Goal: Task Accomplishment & Management: Use online tool/utility

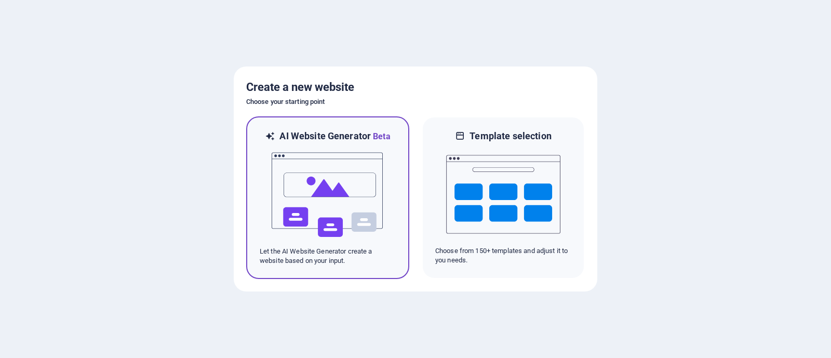
drag, startPoint x: 310, startPoint y: 209, endPoint x: 347, endPoint y: 226, distance: 40.7
click at [310, 209] on img at bounding box center [328, 195] width 114 height 104
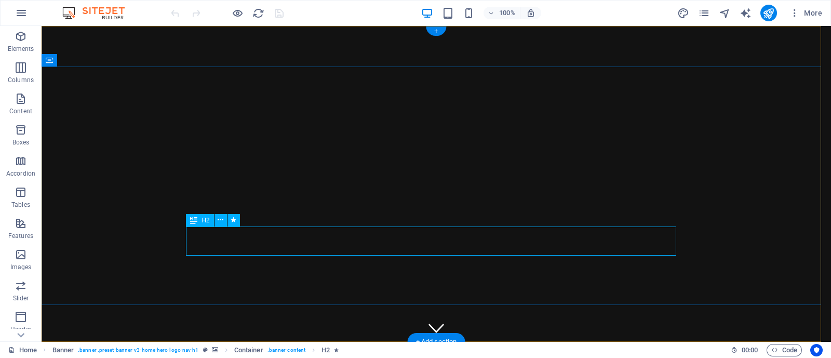
drag, startPoint x: 717, startPoint y: 178, endPoint x: 681, endPoint y: 191, distance: 38.6
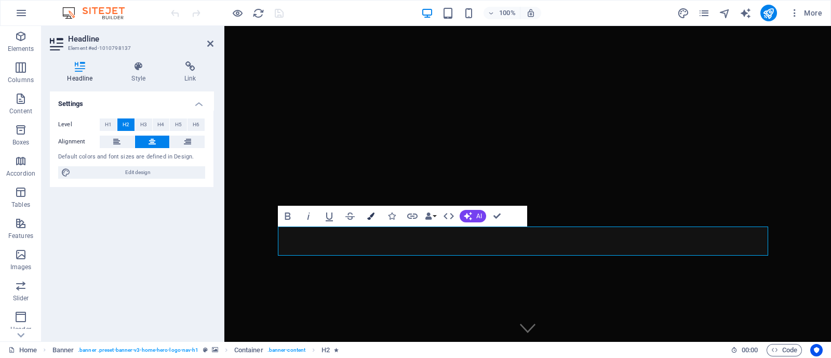
click at [367, 216] on icon "button" at bounding box center [370, 215] width 7 height 7
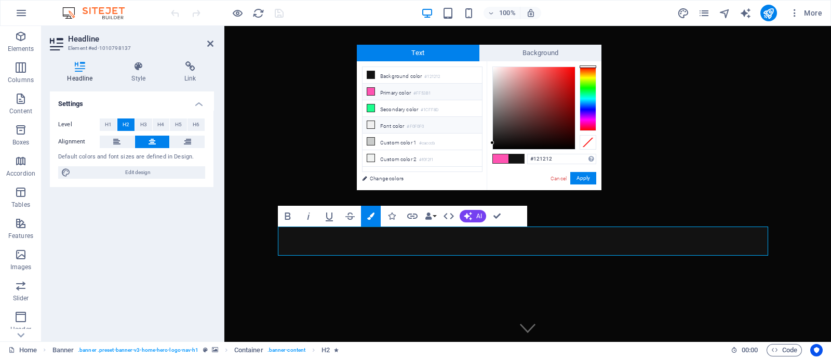
click at [369, 126] on icon at bounding box center [370, 124] width 7 height 7
click at [580, 180] on button "Apply" at bounding box center [583, 178] width 26 height 12
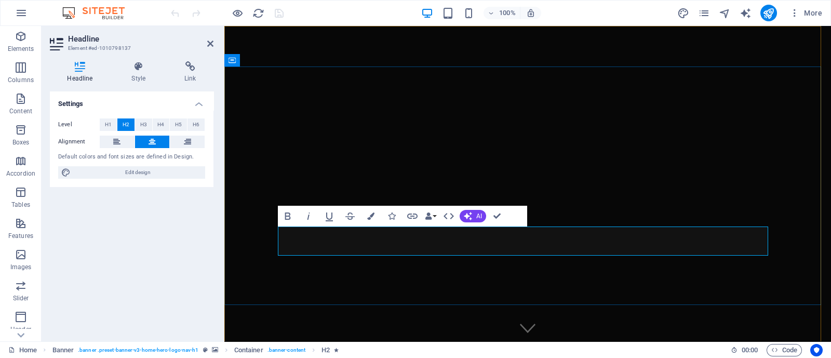
drag, startPoint x: 322, startPoint y: 240, endPoint x: 567, endPoint y: 218, distance: 246.2
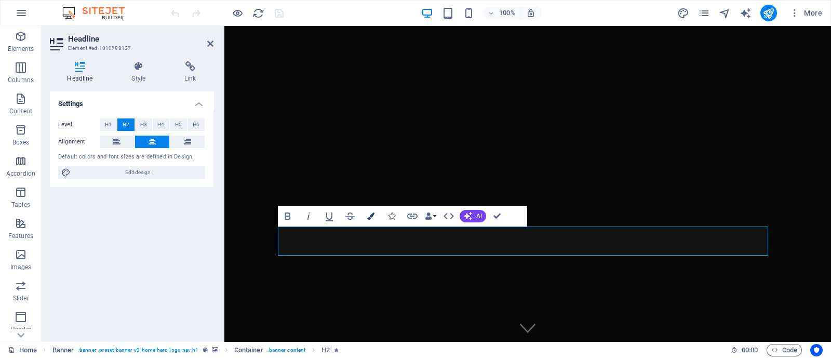
click at [368, 214] on icon "button" at bounding box center [370, 215] width 7 height 7
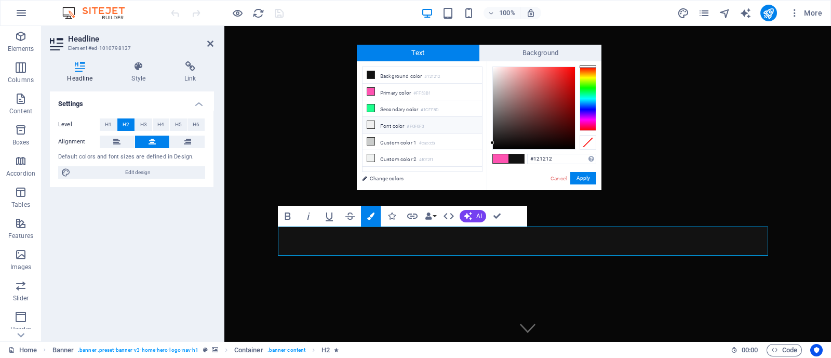
click at [373, 128] on li "Font color #F0F0F0" at bounding box center [422, 125] width 119 height 17
type input "#f0f0f0"
click at [583, 177] on button "Apply" at bounding box center [583, 178] width 26 height 12
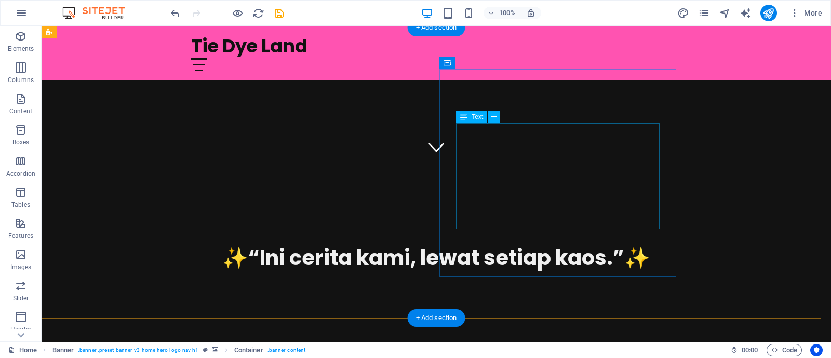
scroll to position [64, 0]
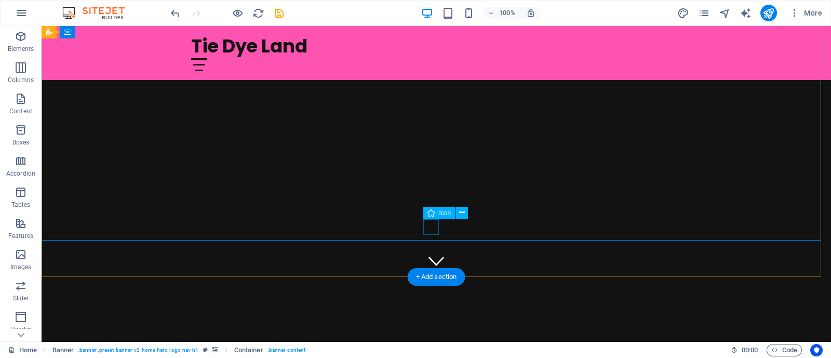
click at [430, 253] on figure at bounding box center [437, 261] width 16 height 16
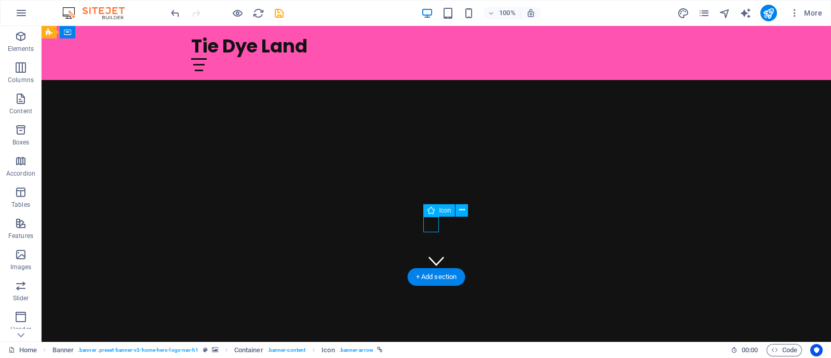
click at [431, 253] on figure at bounding box center [437, 261] width 16 height 16
click at [628, 277] on div "✨ “Ini cerita kami, lewat setiap kaos.” ✨" at bounding box center [437, 357] width 790 height 161
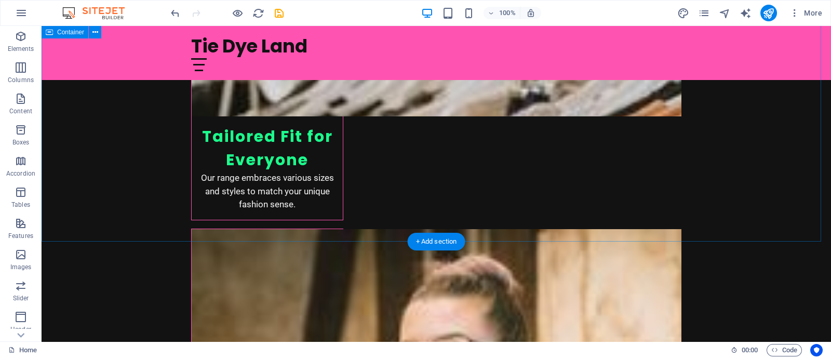
scroll to position [1796, 0]
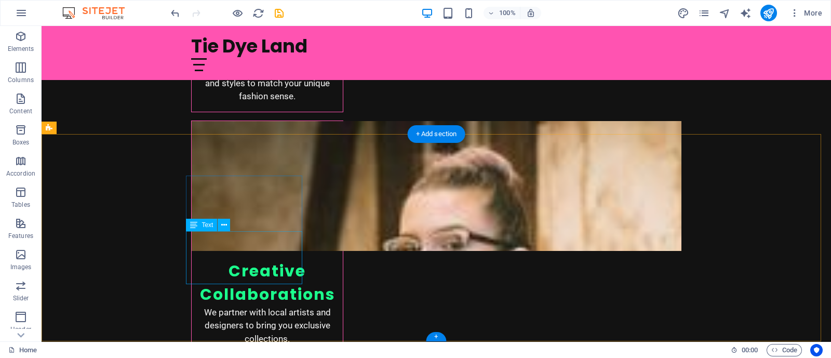
drag, startPoint x: 282, startPoint y: 266, endPoint x: 417, endPoint y: 176, distance: 163.0
click at [371, 112] on div "Tie Dye Land Home About Services Gallery Contact ✨ “Ini cerita kami, lewat seti…" at bounding box center [437, 148] width 790 height 3837
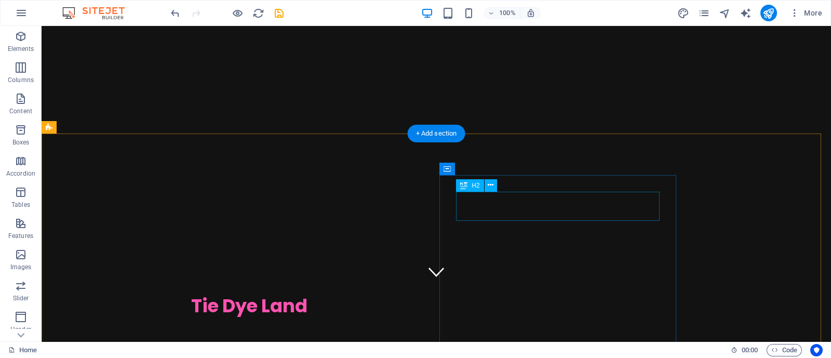
scroll to position [0, 0]
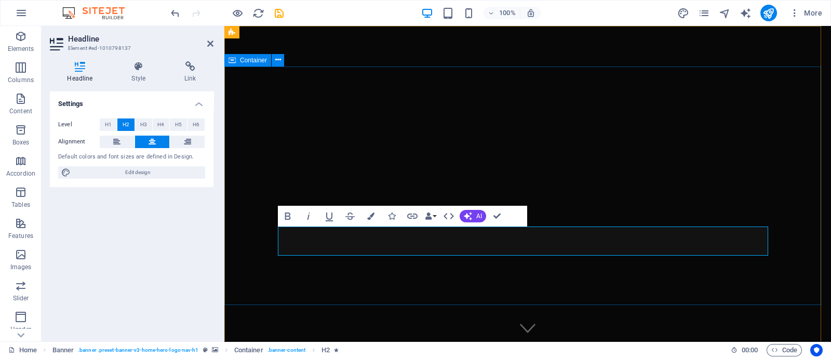
drag, startPoint x: 281, startPoint y: 240, endPoint x: 675, endPoint y: 229, distance: 394.0
click at [375, 217] on button "Colors" at bounding box center [371, 216] width 20 height 21
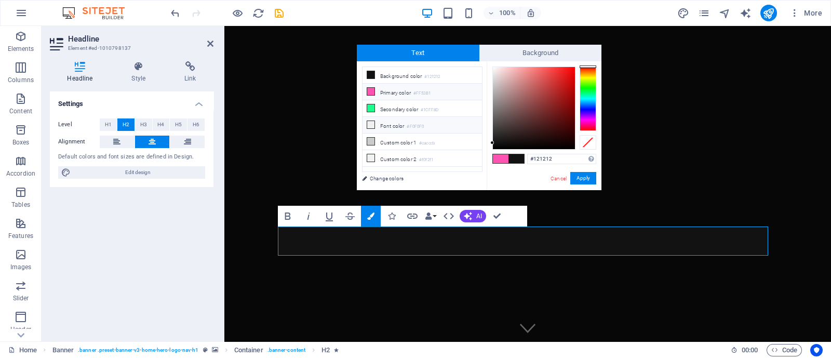
click at [368, 121] on icon at bounding box center [370, 124] width 7 height 7
type input "#f0f0f0"
click at [591, 180] on button "Apply" at bounding box center [583, 178] width 26 height 12
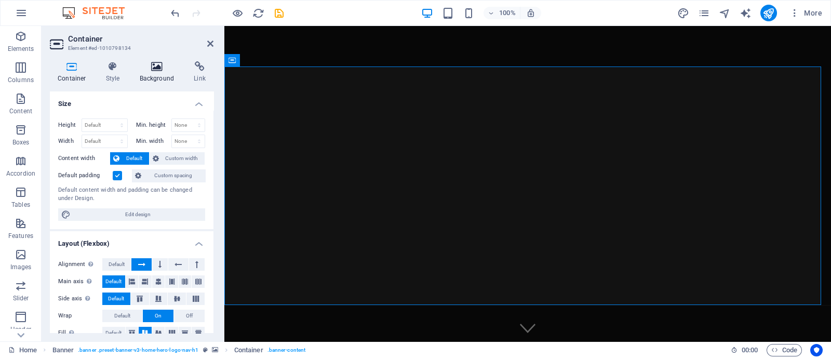
click at [161, 71] on icon at bounding box center [157, 66] width 50 height 10
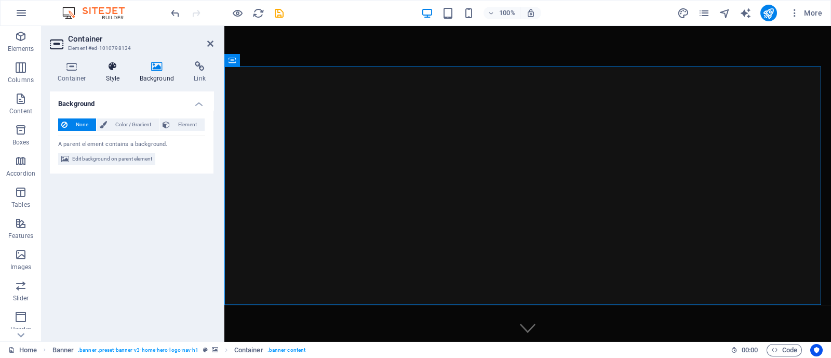
click at [109, 62] on icon at bounding box center [113, 66] width 30 height 10
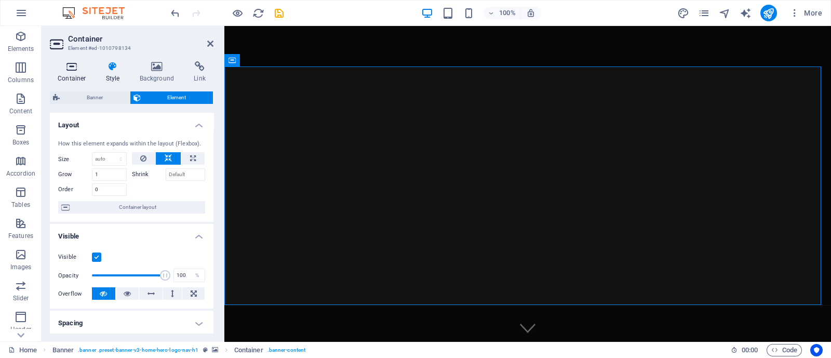
click at [57, 69] on icon at bounding box center [72, 66] width 44 height 10
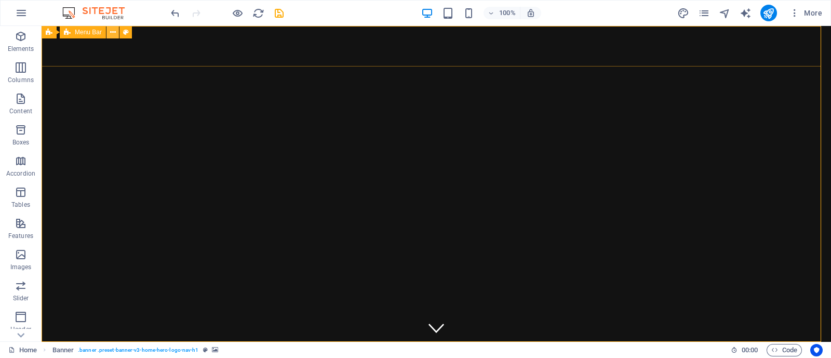
click at [114, 31] on icon at bounding box center [113, 32] width 6 height 11
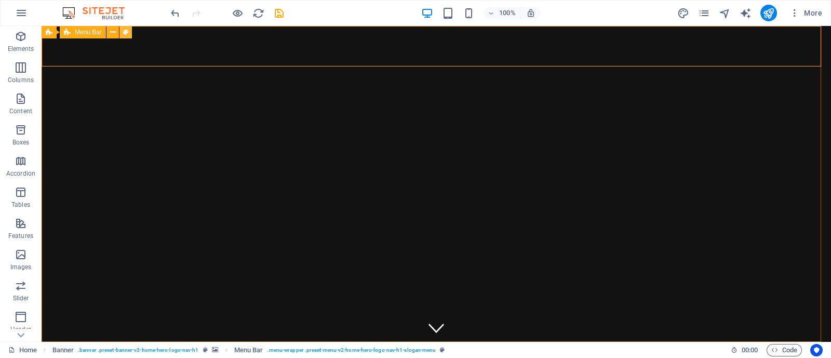
click at [126, 30] on icon at bounding box center [126, 32] width 6 height 11
select select "rem"
select select "preset-menu-v2-home-hero-logo-nav-h1-slogan-menu"
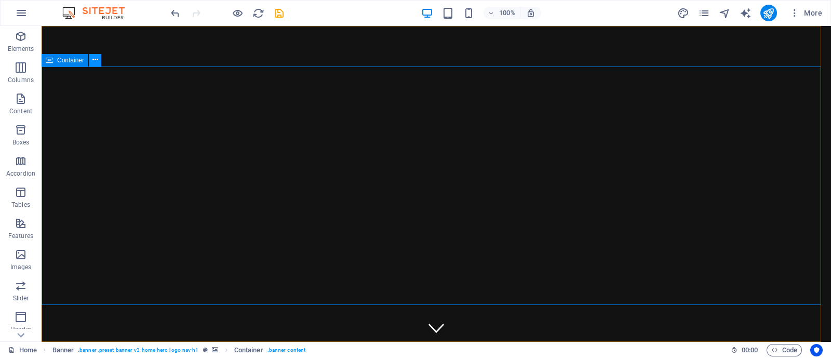
click at [96, 60] on icon at bounding box center [95, 60] width 6 height 11
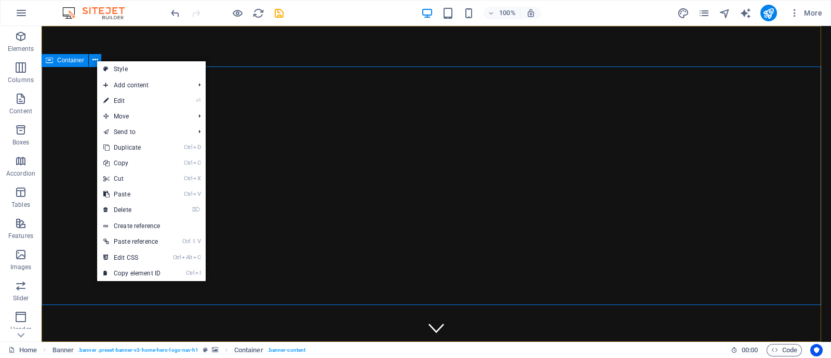
click at [79, 66] on div "Container" at bounding box center [65, 60] width 47 height 12
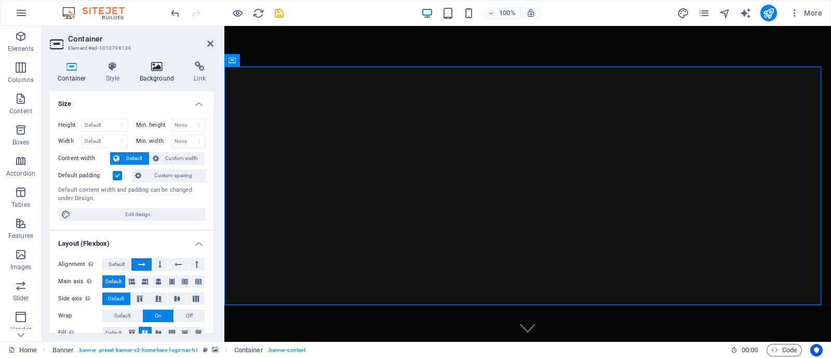
click at [165, 72] on h4 "Background" at bounding box center [159, 72] width 55 height 22
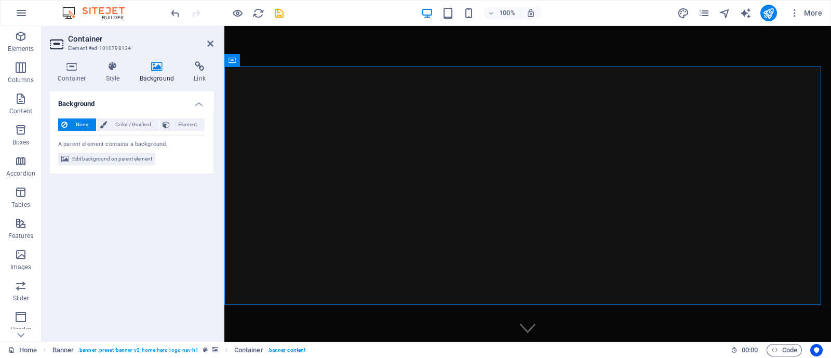
click at [121, 117] on div "None Color / Gradient Element Stretch background to full-width Color overlay Pl…" at bounding box center [132, 142] width 164 height 64
click at [125, 124] on span "Color / Gradient" at bounding box center [133, 124] width 46 height 12
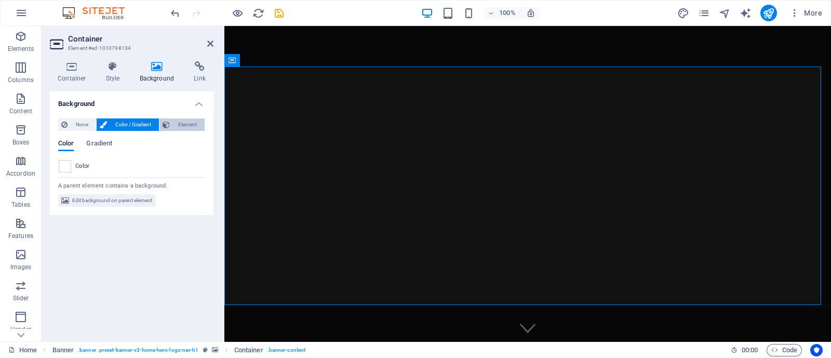
click at [179, 121] on span "Element" at bounding box center [187, 124] width 29 height 12
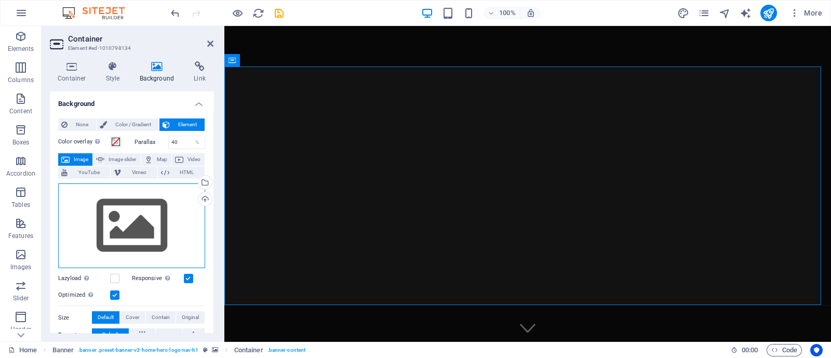
click at [158, 219] on div "Drag files here, click to choose files or select files from Files or our free s…" at bounding box center [131, 225] width 147 height 85
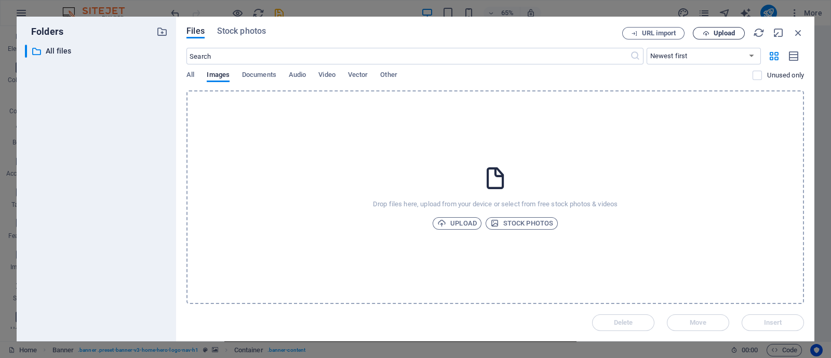
click at [732, 33] on span "Upload" at bounding box center [724, 33] width 21 height 6
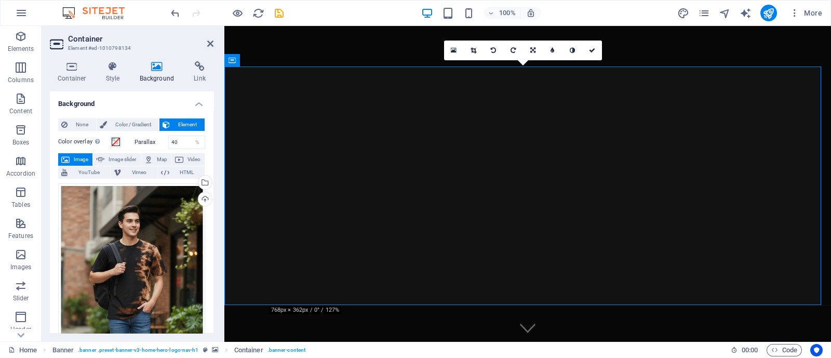
drag, startPoint x: 592, startPoint y: 175, endPoint x: 586, endPoint y: 215, distance: 40.0
drag, startPoint x: 535, startPoint y: 139, endPoint x: 536, endPoint y: 145, distance: 6.8
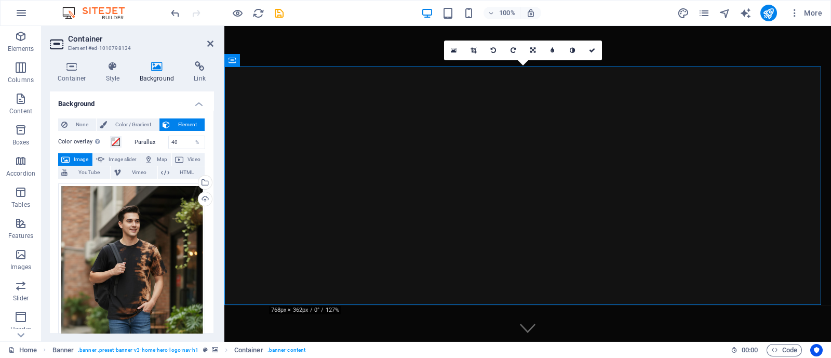
click at [473, 48] on icon at bounding box center [474, 50] width 6 height 6
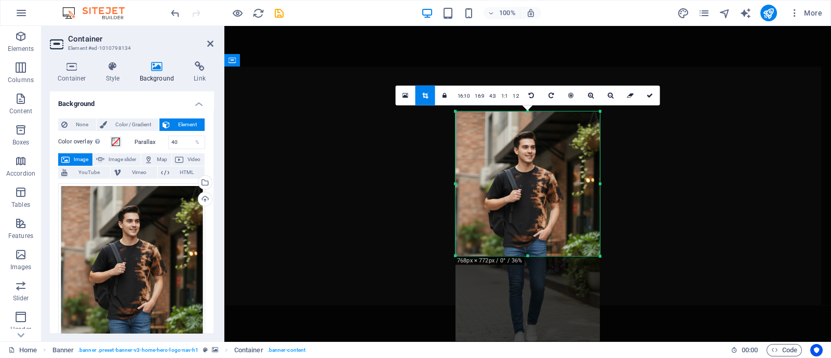
drag, startPoint x: 526, startPoint y: 308, endPoint x: 528, endPoint y: 203, distance: 105.5
click at [528, 203] on div "180 170 160 150 140 130 120 110 100 90 80 70 60 50 40 30 20 10 0 -10 -20 -30 -4…" at bounding box center [528, 183] width 144 height 145
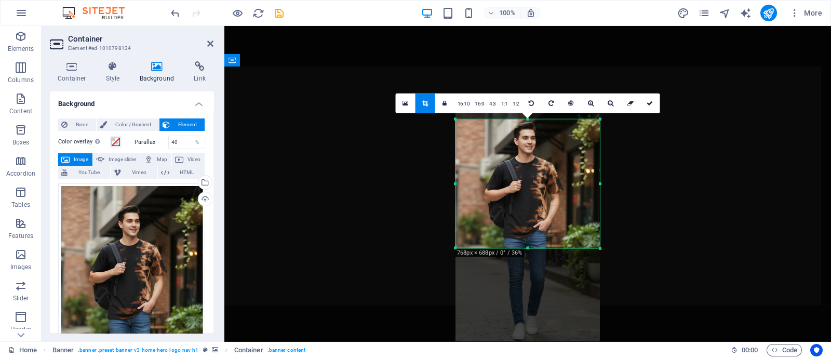
drag, startPoint x: 528, startPoint y: 111, endPoint x: 529, endPoint y: 128, distance: 17.2
click at [529, 128] on div "180 170 160 150 140 130 120 110 100 90 80 70 60 50 40 30 20 10 0 -10 -20 -30 -4…" at bounding box center [528, 183] width 144 height 129
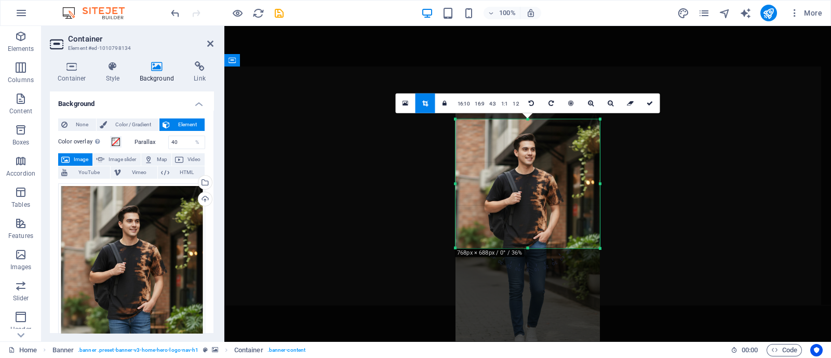
drag, startPoint x: 524, startPoint y: 245, endPoint x: 526, endPoint y: 257, distance: 11.6
click at [526, 248] on div "180 170 160 150 140 130 120 110 100 90 80 70 60 50 40 30 20 10 0 -10 -20 -30 -4…" at bounding box center [528, 183] width 144 height 129
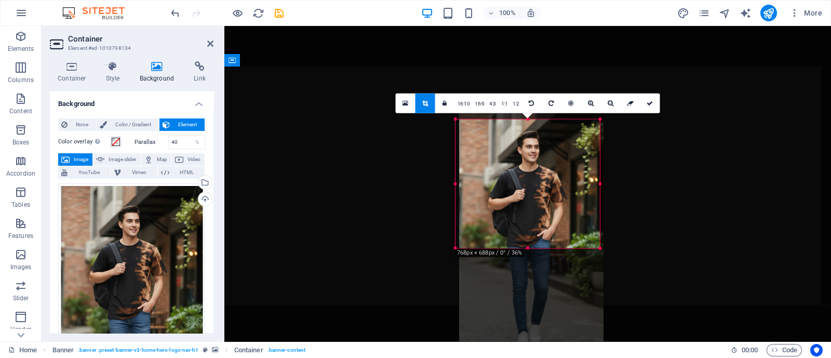
click at [530, 243] on div at bounding box center [531, 237] width 144 height 253
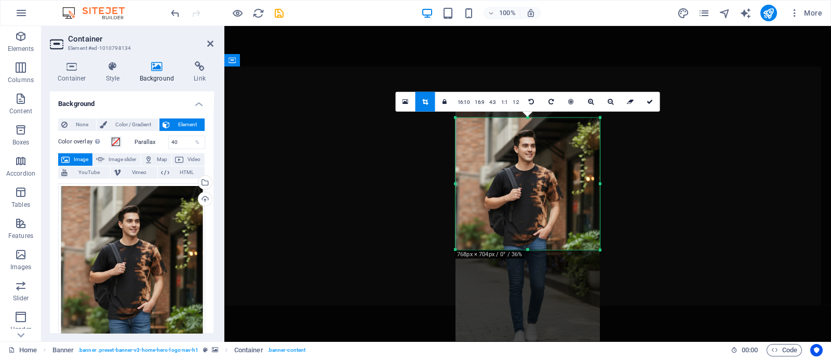
click at [527, 250] on div "180 170 160 150 140 130 120 110 100 90 80 70 60 50 40 30 20 10 0 -10 -20 -30 -4…" at bounding box center [528, 183] width 144 height 132
click at [650, 100] on icon at bounding box center [650, 101] width 6 height 6
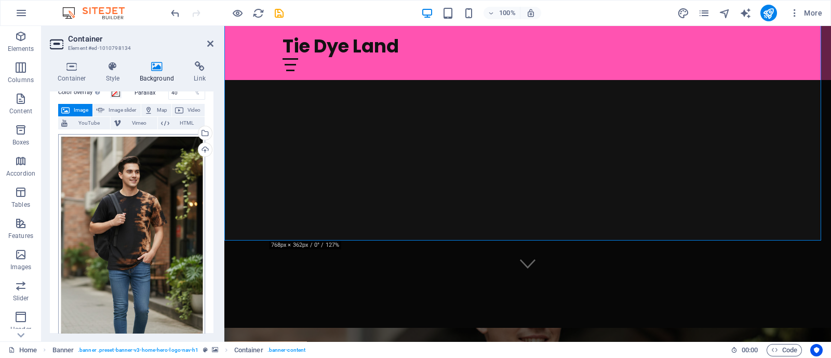
scroll to position [64, 0]
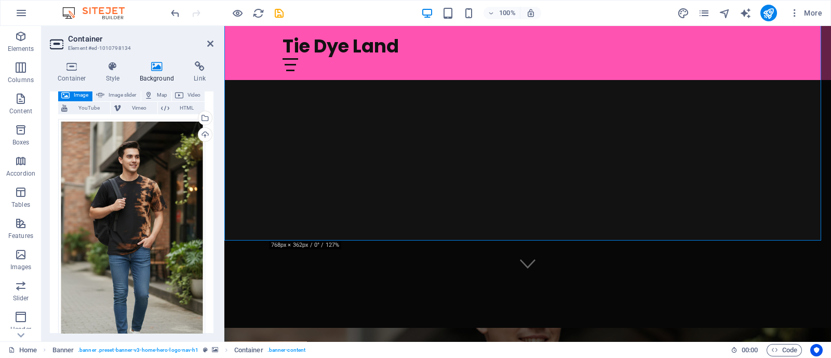
click at [219, 159] on div "Container Style Background Link Size Height Default px rem % vh vw Min. height …" at bounding box center [132, 197] width 180 height 288
drag, startPoint x: 209, startPoint y: 45, endPoint x: 178, endPoint y: 34, distance: 32.7
click at [209, 45] on icon at bounding box center [210, 43] width 6 height 8
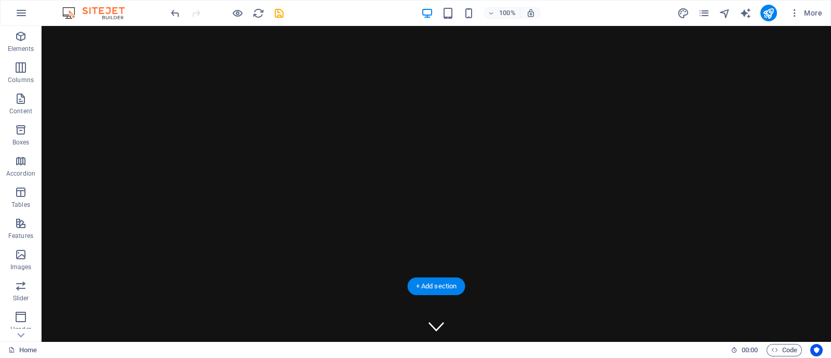
scroll to position [0, 0]
drag, startPoint x: 523, startPoint y: 161, endPoint x: 524, endPoint y: 174, distance: 13.5
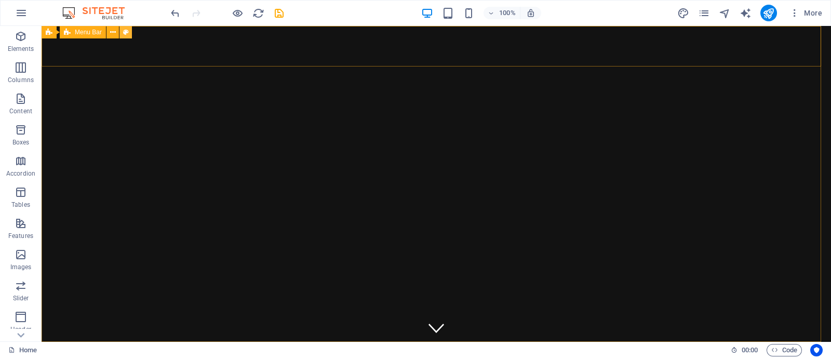
click at [127, 32] on icon at bounding box center [126, 32] width 6 height 11
select select "rem"
select select "preset-menu-v2-home-hero-logo-nav-h1-slogan-menu"
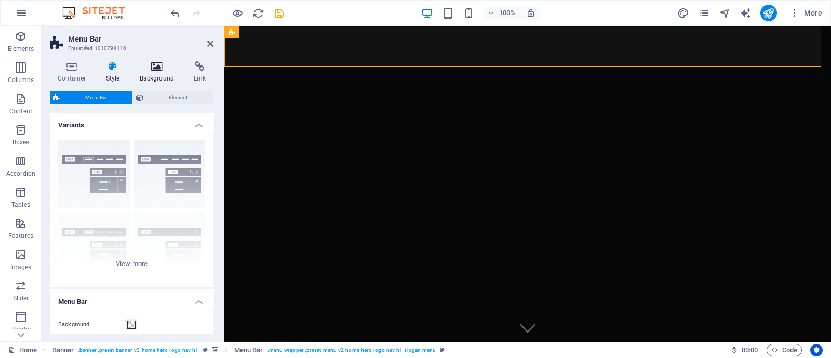
click at [145, 69] on icon at bounding box center [157, 66] width 50 height 10
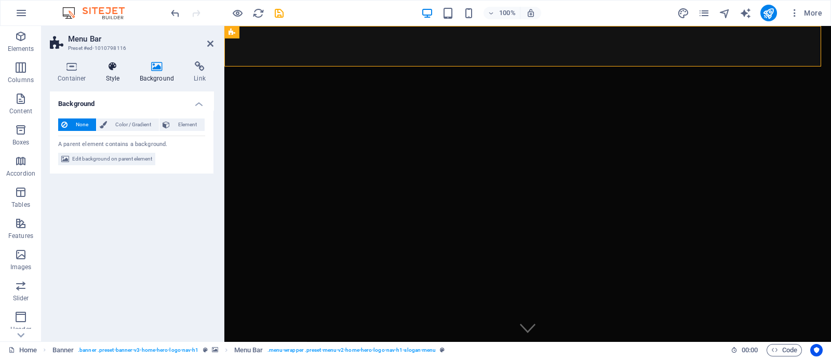
click at [112, 74] on h4 "Style" at bounding box center [115, 72] width 34 height 22
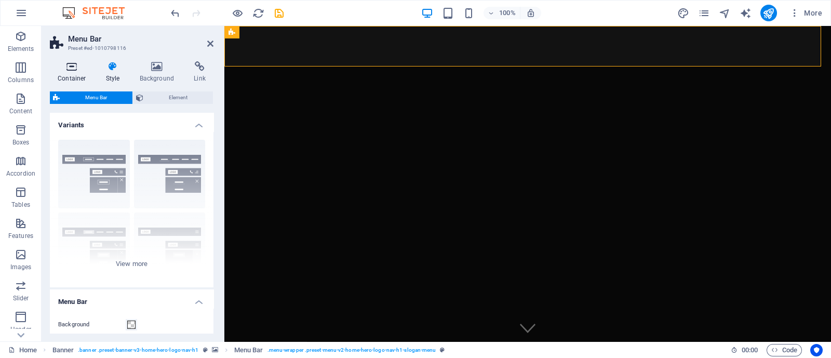
click at [61, 73] on h4 "Container" at bounding box center [74, 72] width 48 height 22
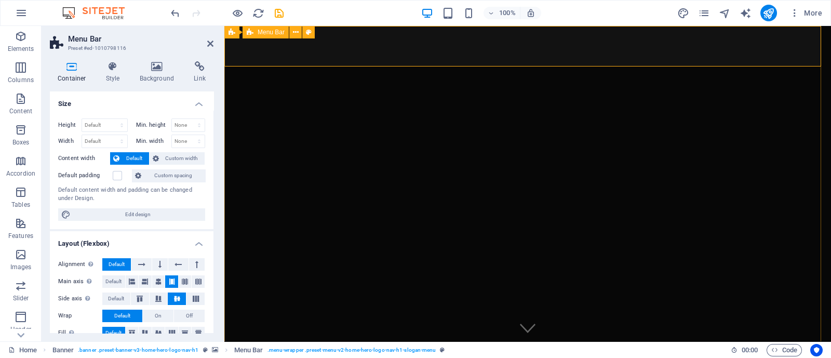
click at [208, 45] on icon at bounding box center [210, 43] width 6 height 8
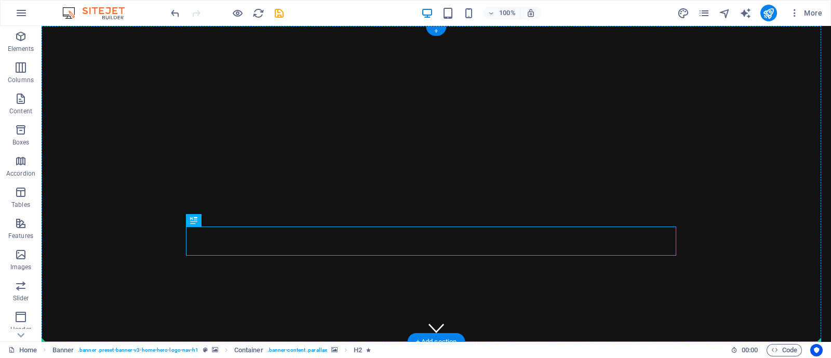
drag, startPoint x: 514, startPoint y: 238, endPoint x: 511, endPoint y: 209, distance: 28.7
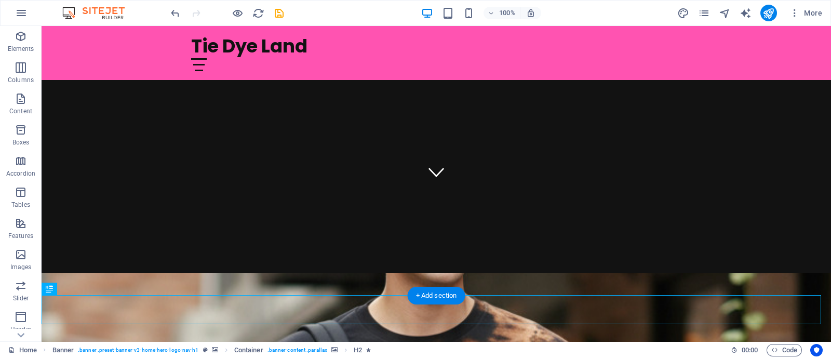
scroll to position [172, 0]
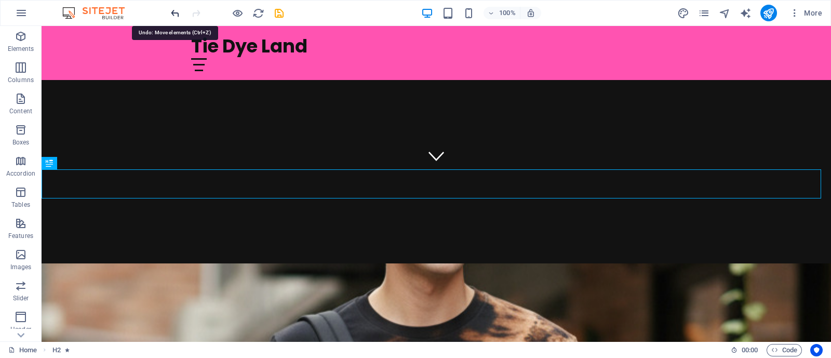
click at [174, 15] on icon "undo" at bounding box center [175, 13] width 12 height 12
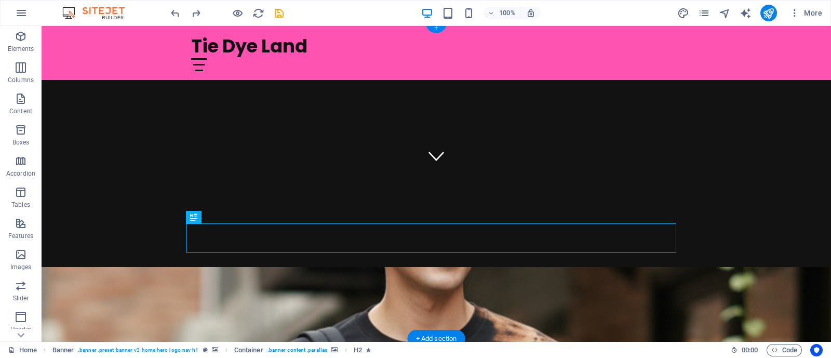
scroll to position [0, 0]
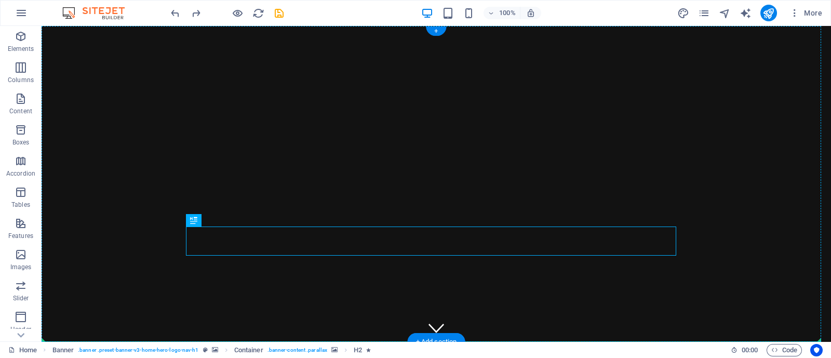
drag, startPoint x: 349, startPoint y: 234, endPoint x: 353, endPoint y: 188, distance: 46.4
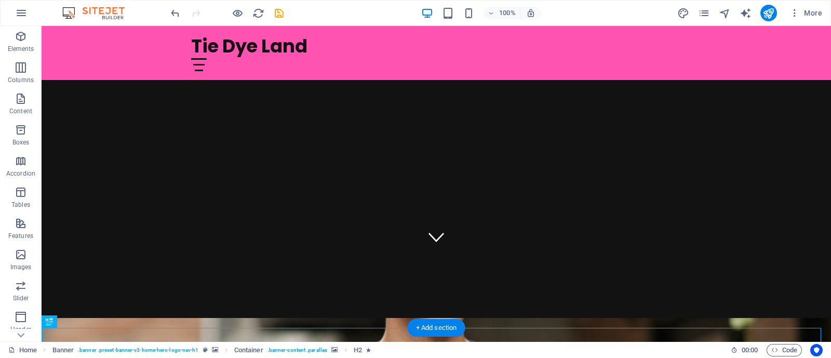
scroll to position [172, 0]
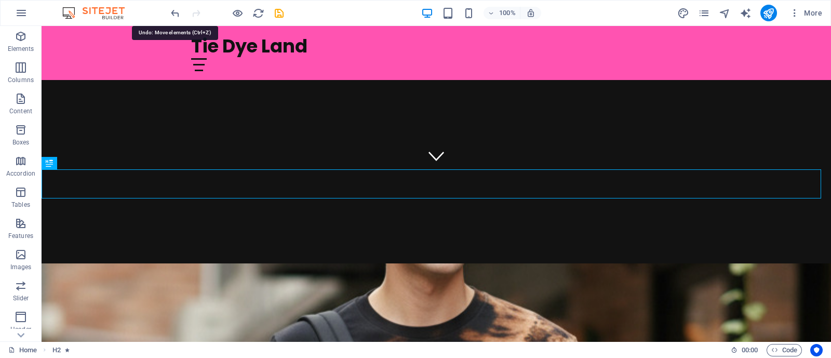
drag, startPoint x: 171, startPoint y: 14, endPoint x: 175, endPoint y: 24, distance: 11.0
click at [172, 14] on icon "undo" at bounding box center [175, 13] width 12 height 12
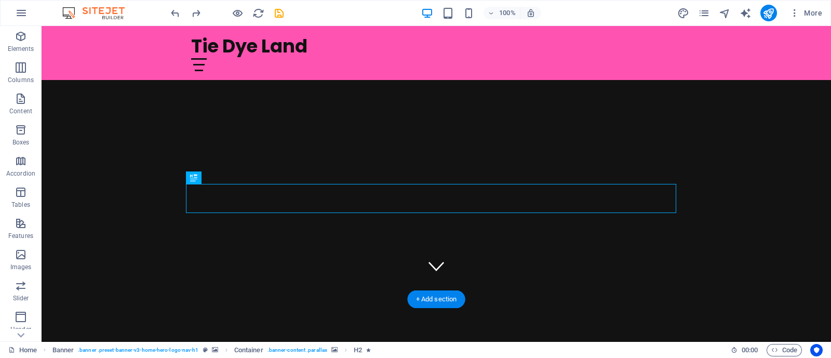
scroll to position [42, 0]
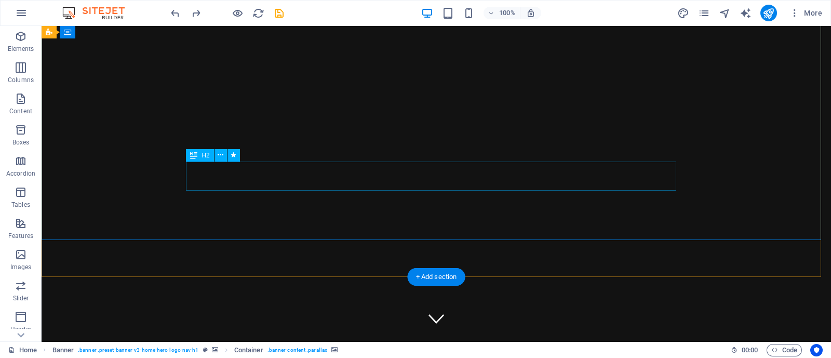
scroll to position [0, 0]
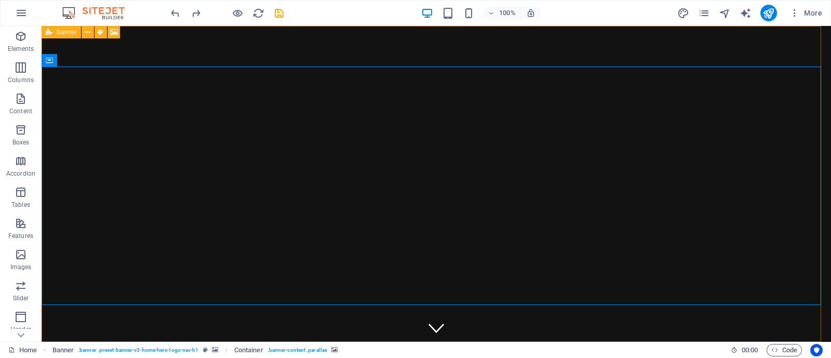
click at [59, 34] on span "Banner" at bounding box center [67, 32] width 20 height 6
click at [59, 32] on span "Banner" at bounding box center [67, 32] width 20 height 6
select select "vh"
select select "header"
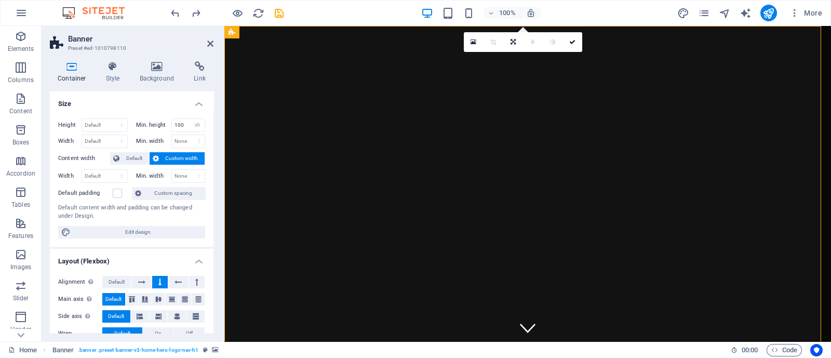
click at [153, 59] on div "Container Style Background Link Size Height Default px rem % vh vw Min. height …" at bounding box center [132, 197] width 180 height 288
click at [153, 76] on h4 "Background" at bounding box center [159, 72] width 55 height 22
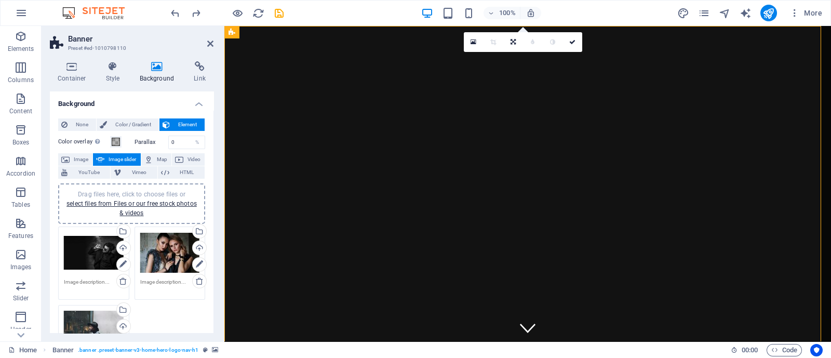
scroll to position [64, 0]
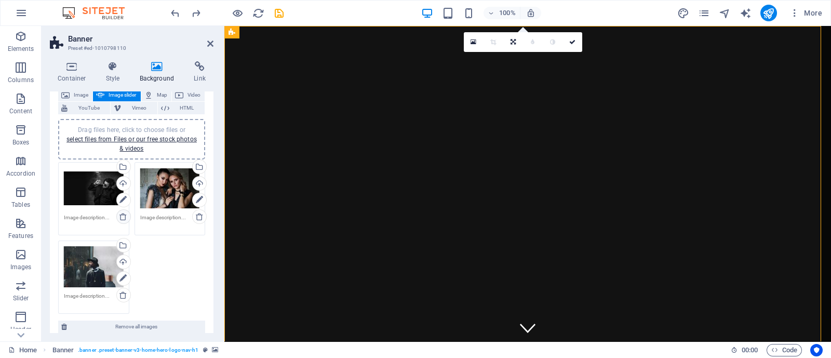
click at [119, 212] on icon at bounding box center [123, 216] width 8 height 8
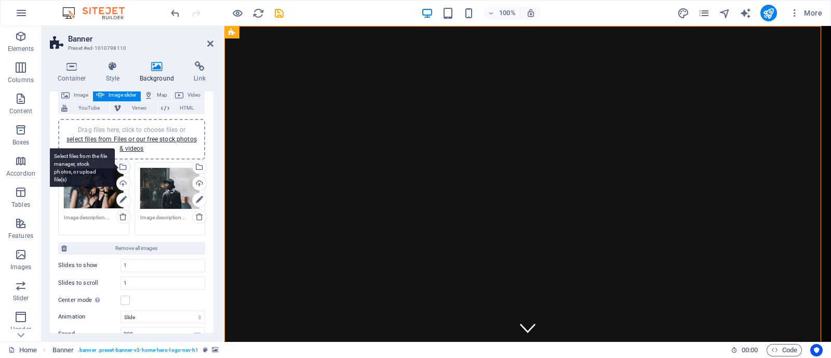
click at [122, 166] on div "Select files from the file manager, stock photos, or upload file(s)" at bounding box center [123, 168] width 16 height 16
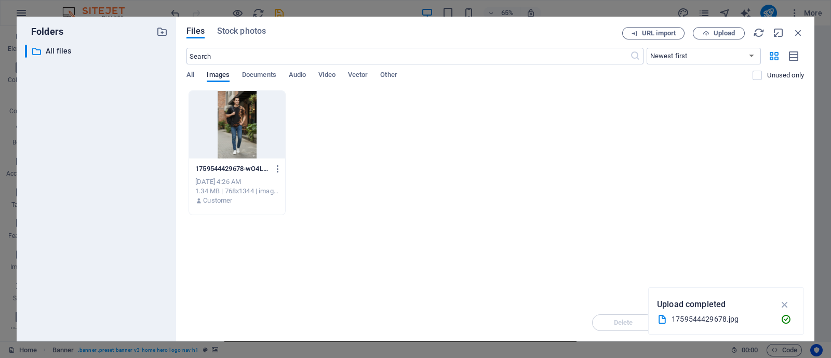
click at [233, 123] on div at bounding box center [237, 125] width 96 height 68
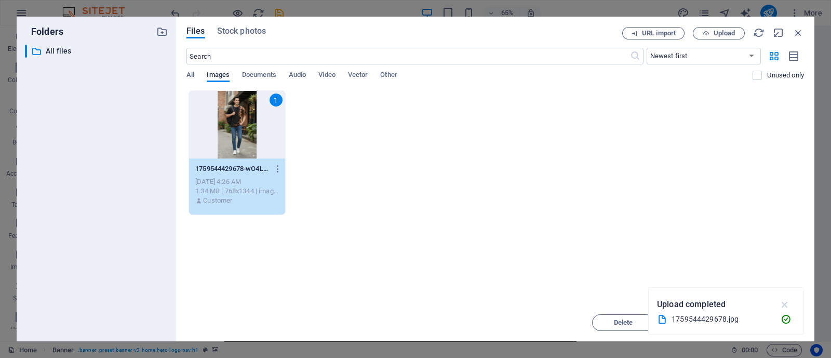
click at [787, 305] on icon "button" at bounding box center [785, 304] width 12 height 11
drag, startPoint x: 166, startPoint y: 257, endPoint x: 772, endPoint y: 323, distance: 609.4
click at [772, 323] on span "Insert" at bounding box center [773, 323] width 18 height 6
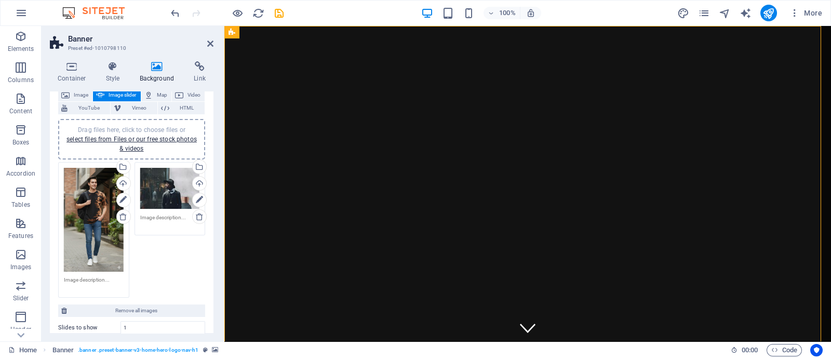
click at [546, 322] on div at bounding box center [527, 184] width 607 height 316
click at [101, 210] on div "Drag files here, click to choose files or select files from Files or our free s…" at bounding box center [94, 220] width 60 height 104
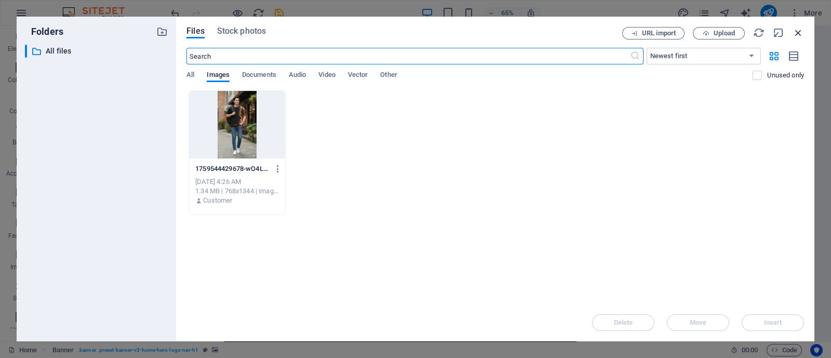
click at [799, 27] on icon "button" at bounding box center [798, 32] width 11 height 11
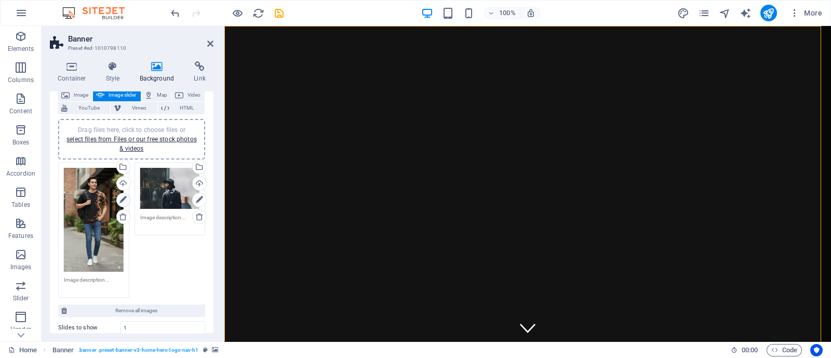
click at [122, 196] on icon at bounding box center [122, 200] width 7 height 12
click at [119, 198] on icon at bounding box center [122, 200] width 7 height 12
click at [88, 218] on div "Drag files here, click to choose files or select files from Files or our free s…" at bounding box center [94, 220] width 60 height 104
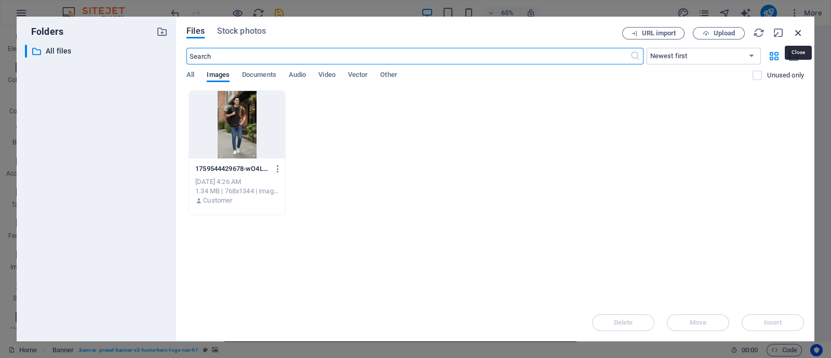
click at [796, 30] on icon "button" at bounding box center [798, 32] width 11 height 11
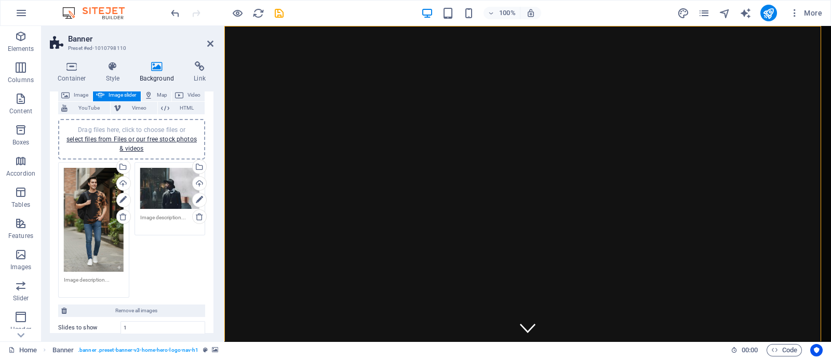
click at [100, 184] on div "Drag files here, click to choose files or select files from Files or our free s…" at bounding box center [94, 220] width 60 height 104
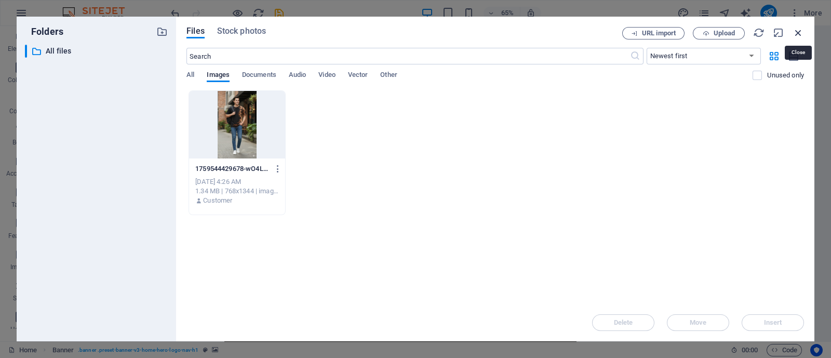
click at [801, 30] on icon "button" at bounding box center [798, 32] width 11 height 11
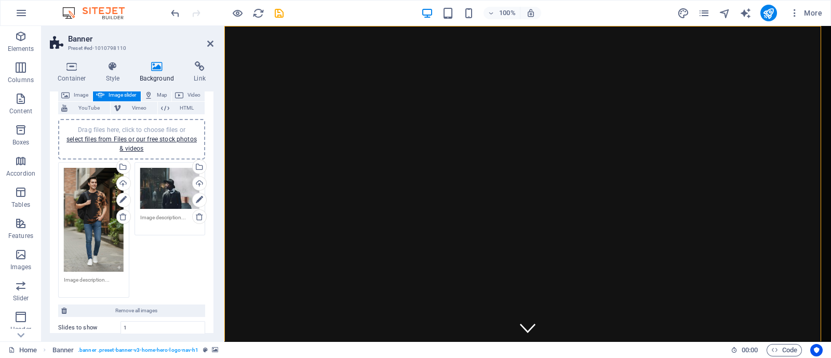
click at [86, 276] on textarea at bounding box center [94, 284] width 60 height 16
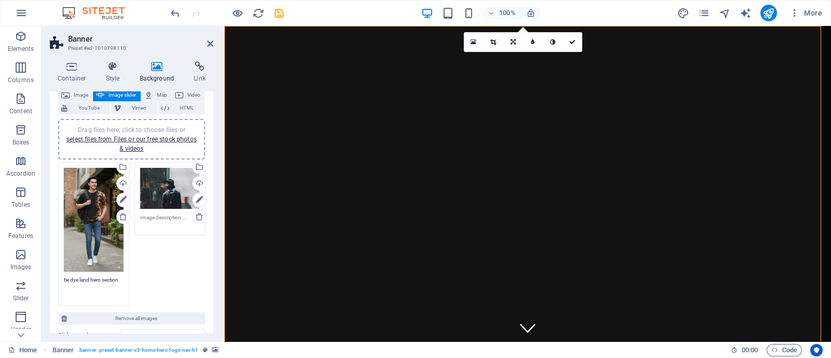
click at [198, 215] on icon at bounding box center [199, 216] width 8 height 8
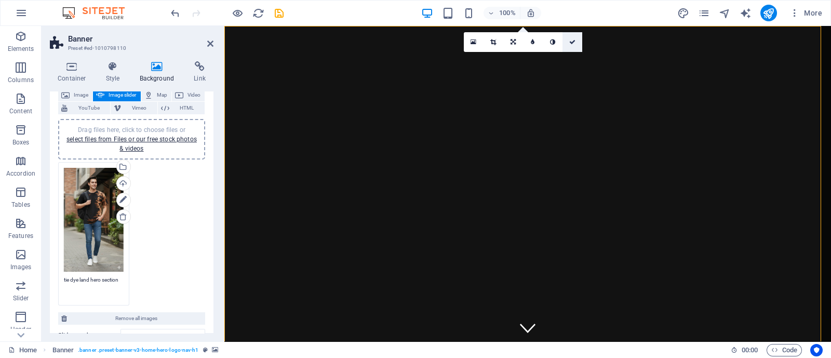
type textarea "tie dye land hero section"
click at [571, 42] on icon at bounding box center [572, 42] width 6 height 6
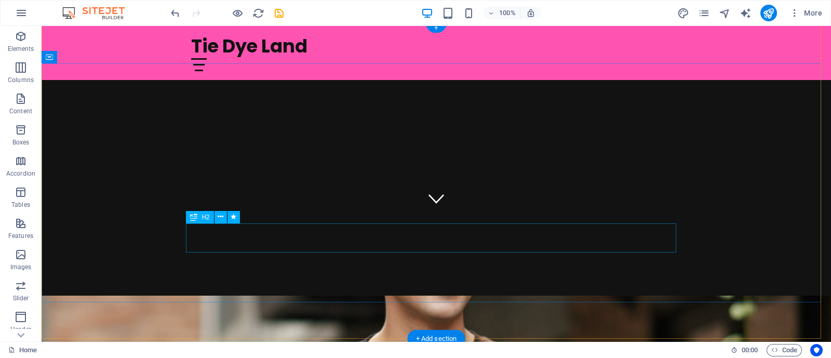
scroll to position [0, 0]
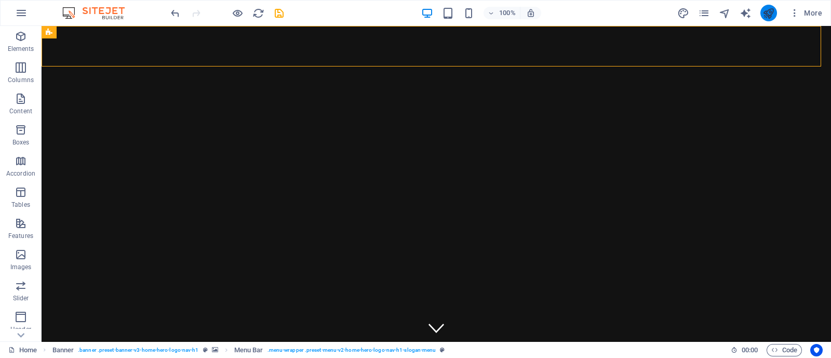
click at [776, 15] on button "publish" at bounding box center [769, 13] width 17 height 17
checkbox input "false"
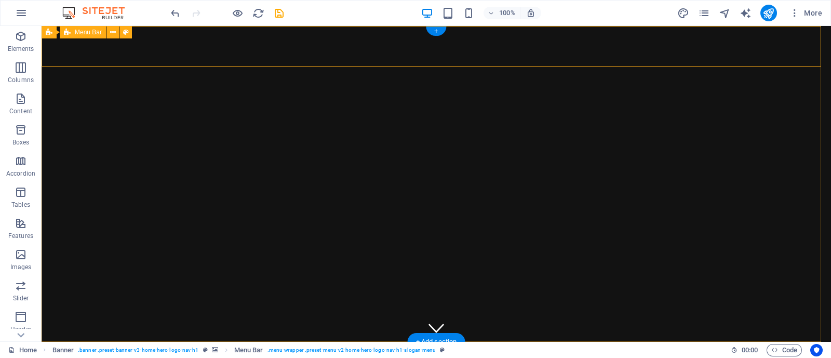
click at [47, 33] on icon at bounding box center [49, 32] width 7 height 12
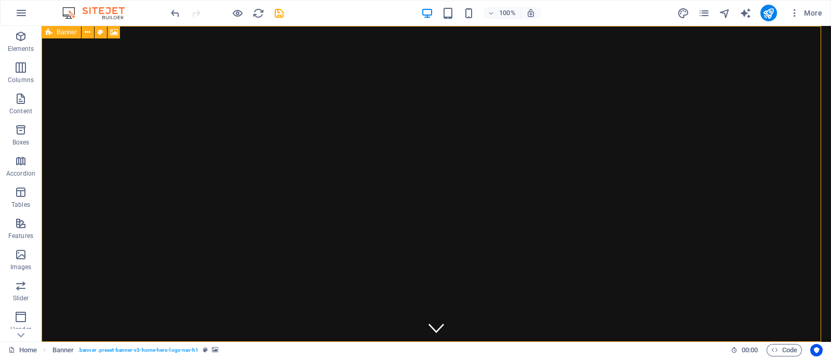
click at [60, 34] on span "Banner" at bounding box center [67, 32] width 20 height 6
select select "vh"
select select "header"
select select "ms"
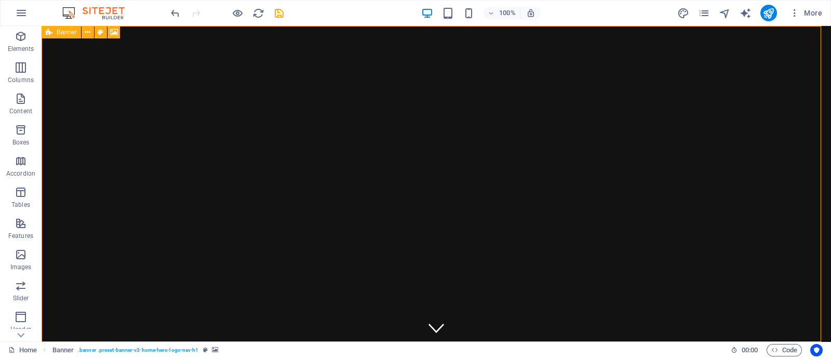
select select "s"
select select "progressive"
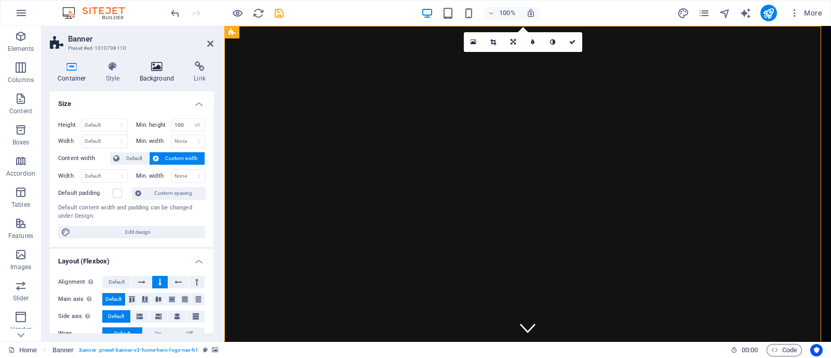
click at [157, 70] on icon at bounding box center [157, 66] width 50 height 10
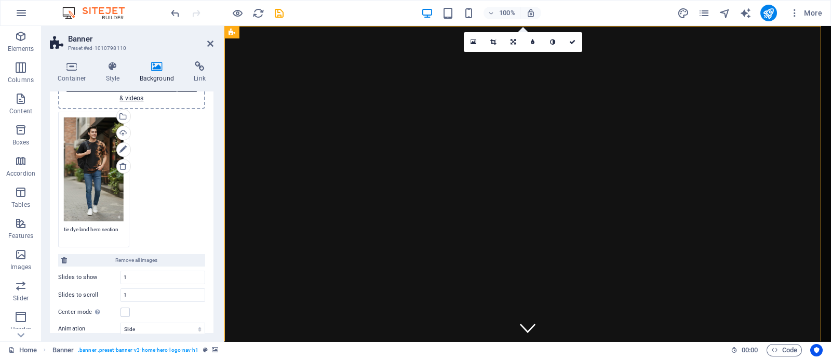
scroll to position [195, 0]
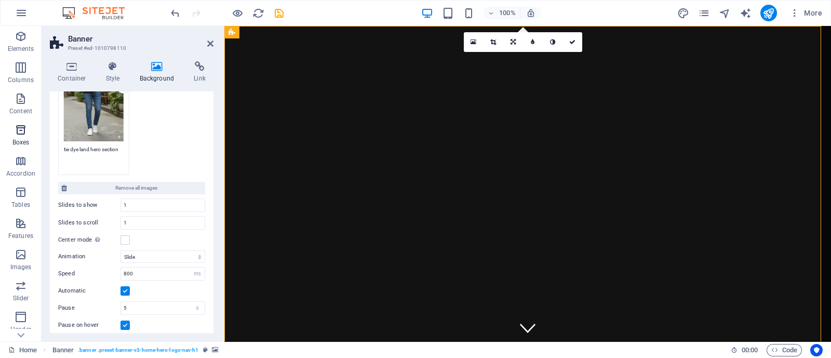
drag, startPoint x: 120, startPoint y: 147, endPoint x: 19, endPoint y: 147, distance: 100.8
click at [19, 147] on section "Elements Columns Content Boxes Accordion Tables Features Images Slider Header F…" at bounding box center [415, 183] width 831 height 315
click at [278, 9] on icon "save" at bounding box center [279, 13] width 12 height 12
checkbox input "false"
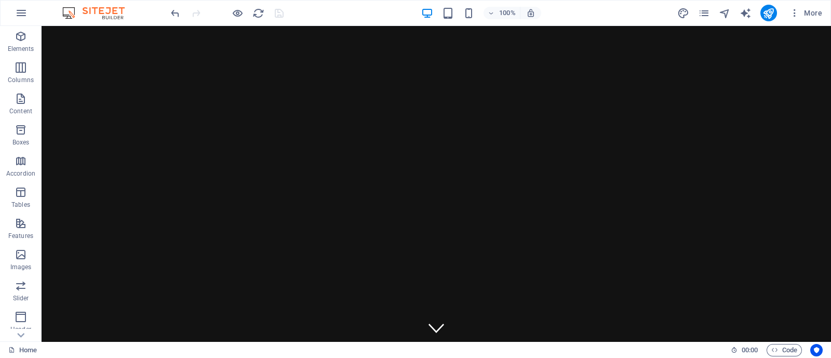
drag, startPoint x: 280, startPoint y: 11, endPoint x: 376, endPoint y: 25, distance: 97.2
click at [295, 22] on div "100% More" at bounding box center [416, 13] width 830 height 25
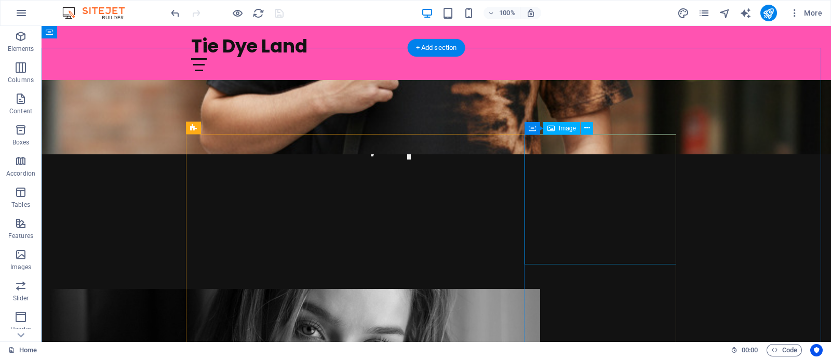
scroll to position [584, 0]
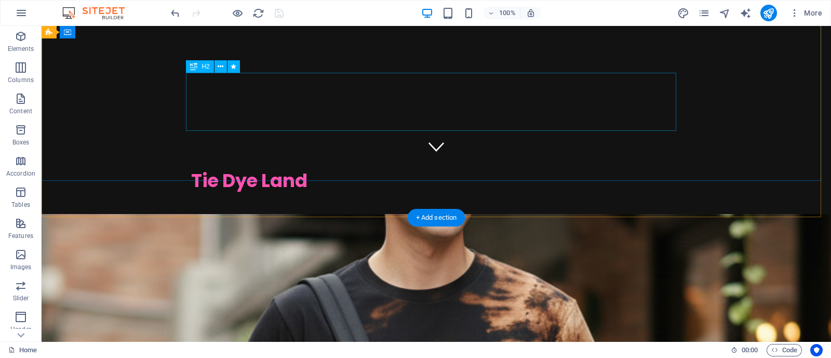
scroll to position [325, 0]
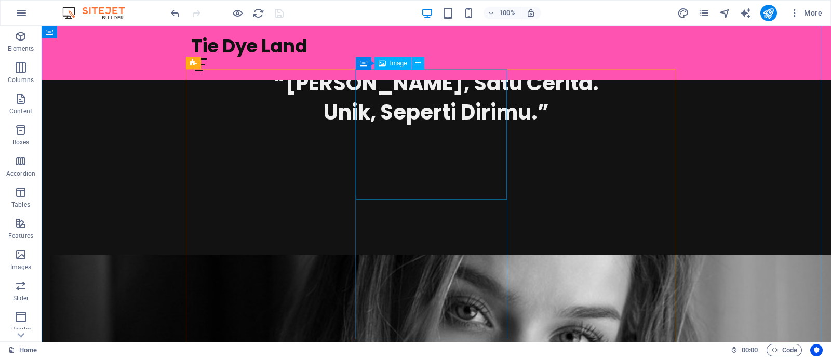
scroll to position [584, 0]
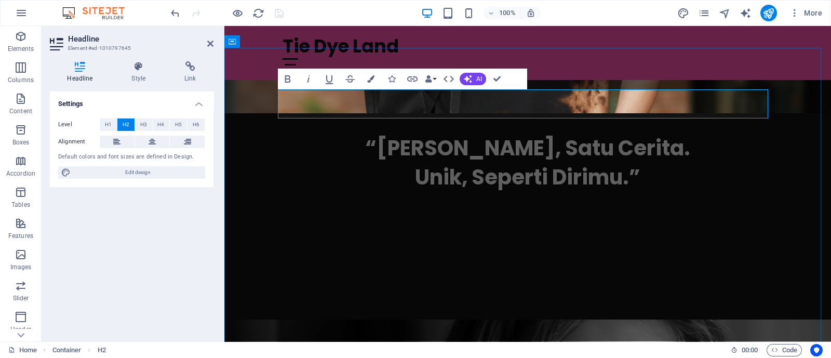
drag, startPoint x: 535, startPoint y: 102, endPoint x: 674, endPoint y: 99, distance: 138.8
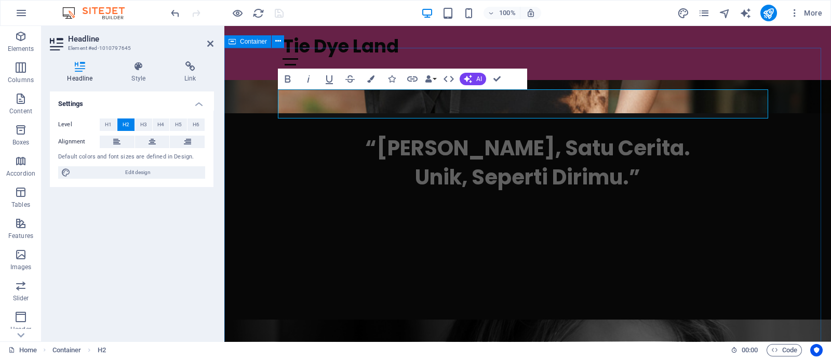
drag, startPoint x: 668, startPoint y: 70, endPoint x: 677, endPoint y: 79, distance: 13.2
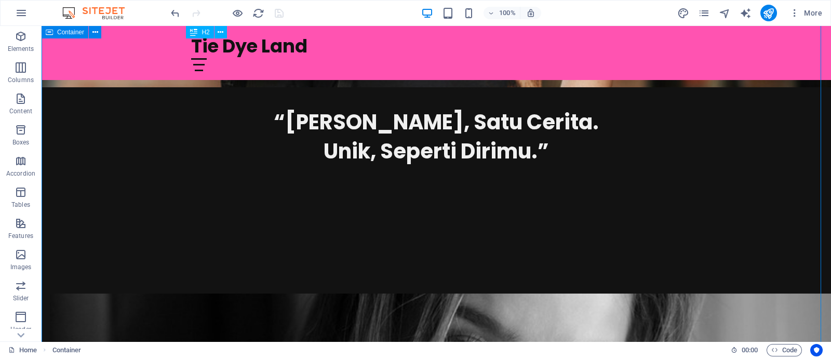
scroll to position [519, 0]
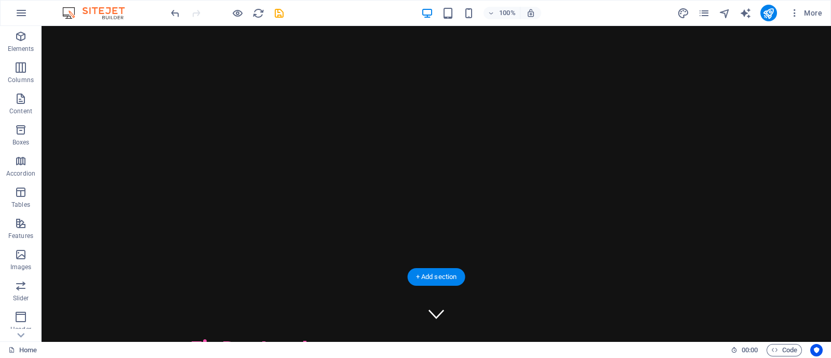
scroll to position [0, 0]
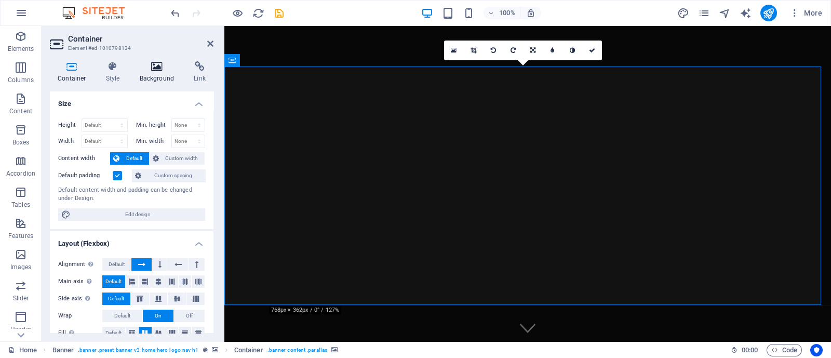
click at [156, 69] on icon at bounding box center [157, 66] width 50 height 10
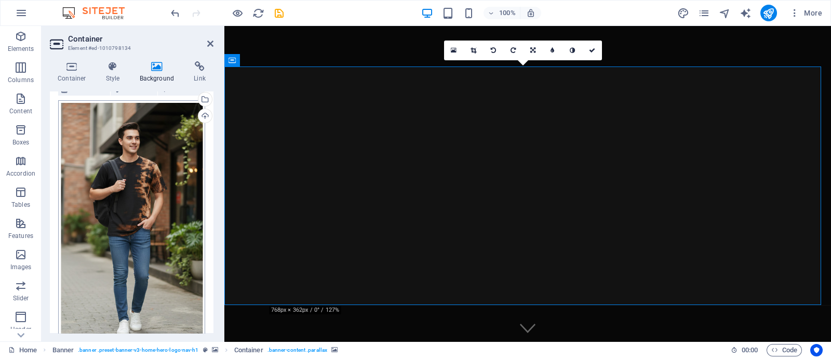
scroll to position [64, 0]
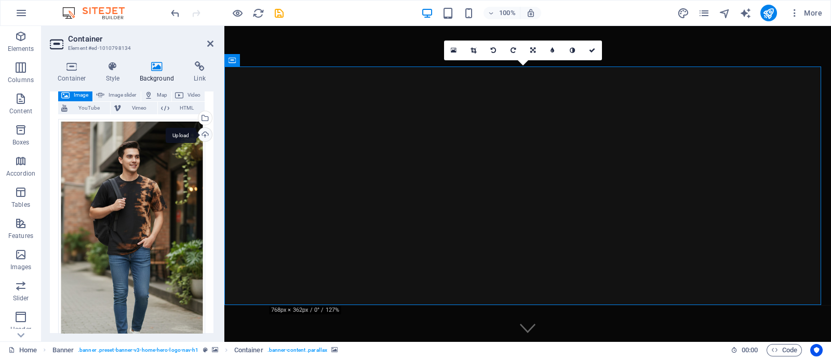
click at [201, 132] on div "Upload" at bounding box center [204, 136] width 16 height 16
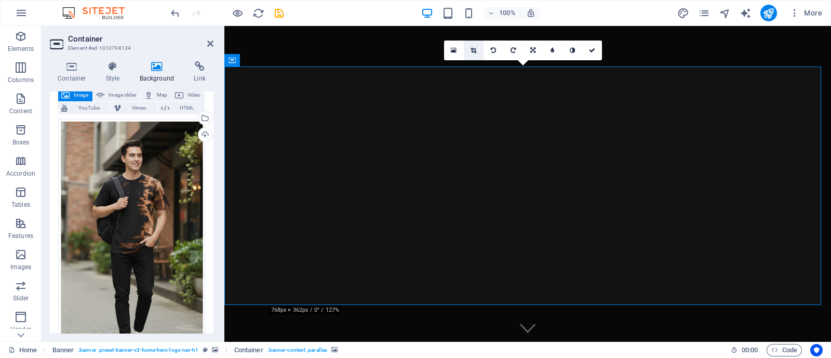
click at [472, 48] on icon at bounding box center [474, 50] width 6 height 6
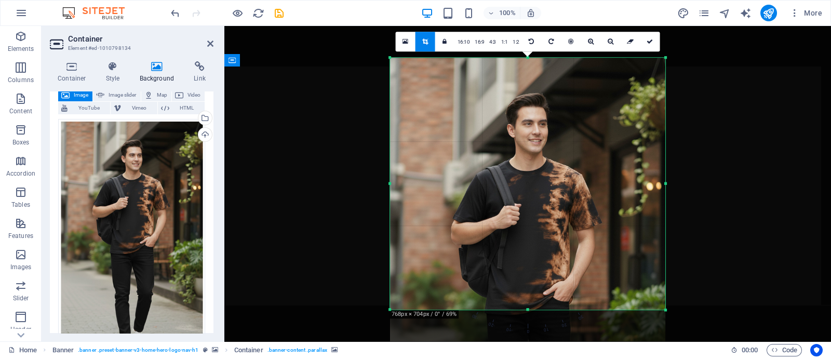
drag, startPoint x: 578, startPoint y: 220, endPoint x: 577, endPoint y: 336, distance: 115.9
click at [577, 336] on div at bounding box center [527, 299] width 275 height 482
drag, startPoint x: 579, startPoint y: 334, endPoint x: 572, endPoint y: 283, distance: 50.9
click at [572, 283] on div "180 170 160 150 140 130 120 110 100 90 80 70 60 50 40 30 20 10 0 -10 -20 -30 -4…" at bounding box center [527, 184] width 275 height 253
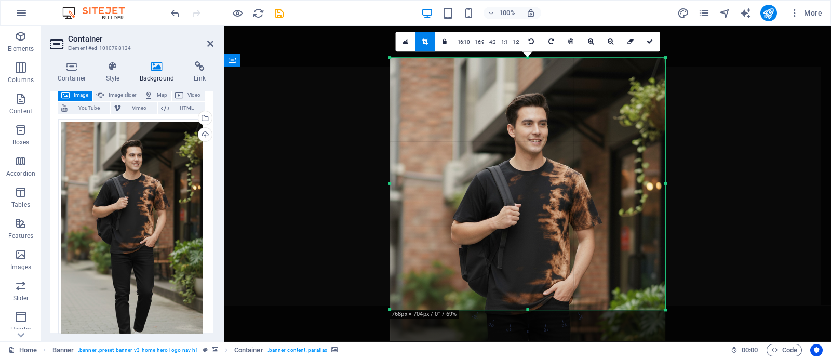
drag, startPoint x: 572, startPoint y: 283, endPoint x: 574, endPoint y: 298, distance: 14.7
click at [572, 285] on div at bounding box center [527, 299] width 275 height 482
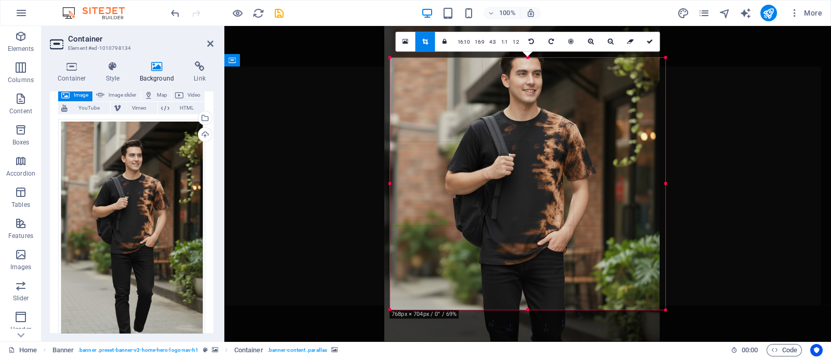
drag, startPoint x: 579, startPoint y: 265, endPoint x: 574, endPoint y: 216, distance: 50.2
click at [574, 216] on div at bounding box center [521, 249] width 275 height 482
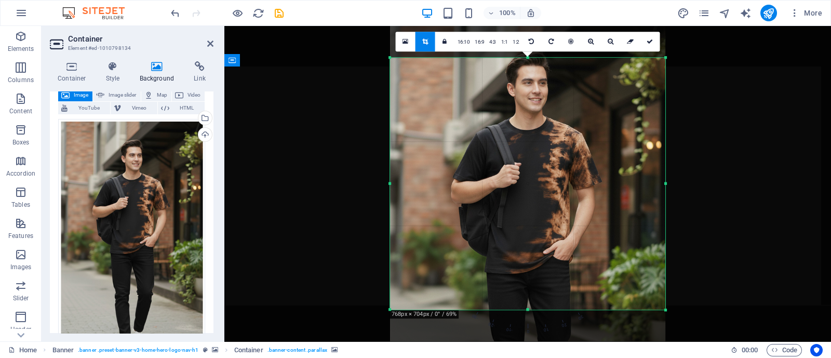
click at [574, 224] on div at bounding box center [527, 258] width 275 height 482
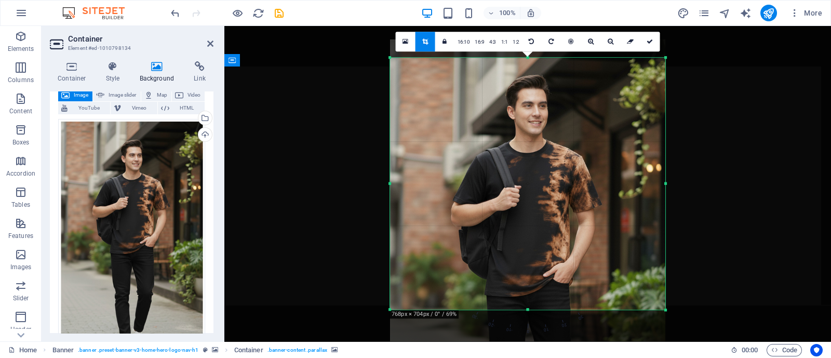
drag, startPoint x: 598, startPoint y: 237, endPoint x: 600, endPoint y: 260, distance: 23.0
click at [600, 260] on div at bounding box center [527, 280] width 275 height 482
click at [647, 42] on icon at bounding box center [650, 41] width 6 height 6
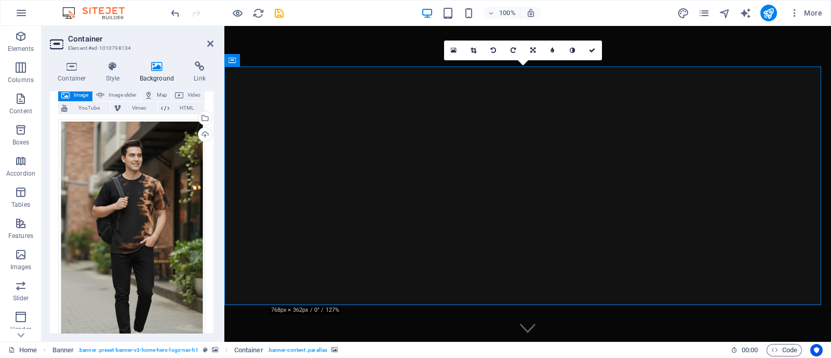
click at [520, 317] on figure at bounding box center [528, 325] width 16 height 16
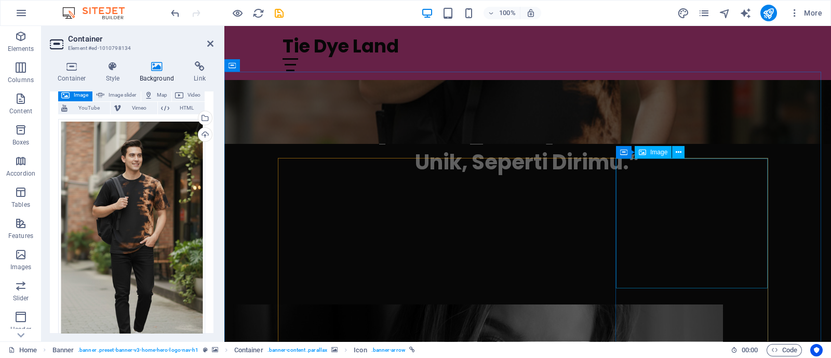
scroll to position [584, 0]
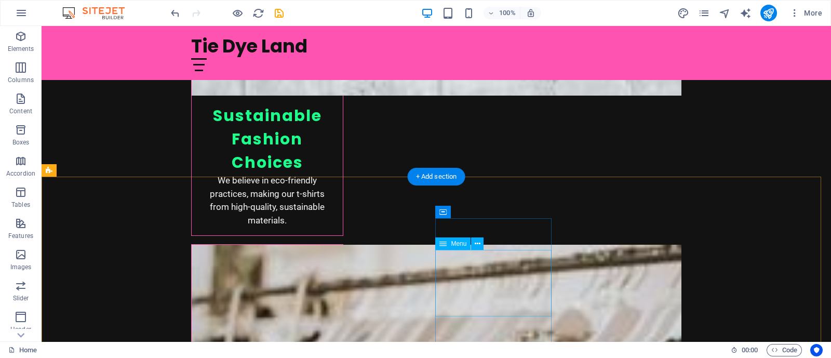
scroll to position [1796, 0]
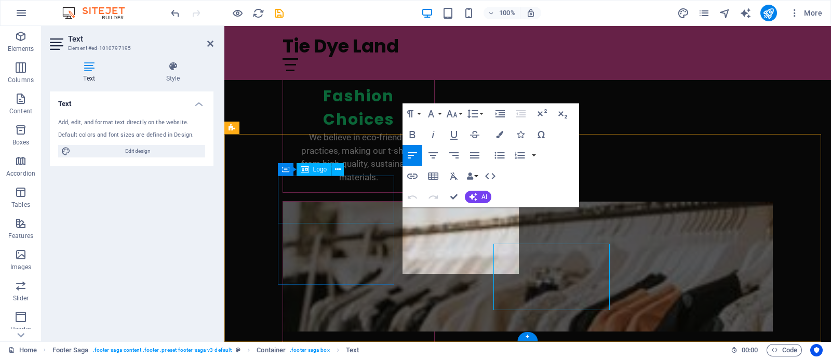
scroll to position [1759, 0]
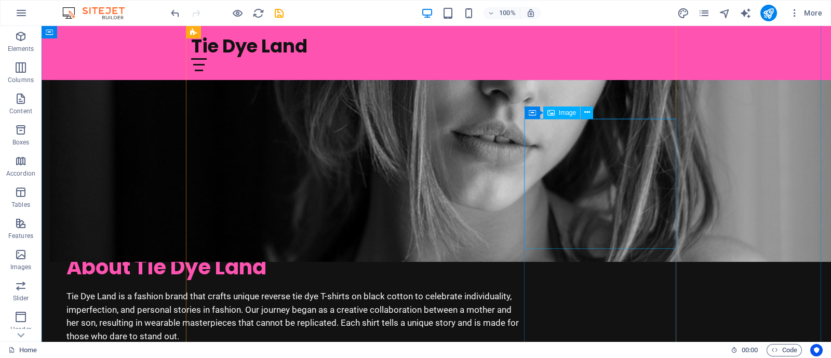
scroll to position [974, 0]
